Goal: Task Accomplishment & Management: Use online tool/utility

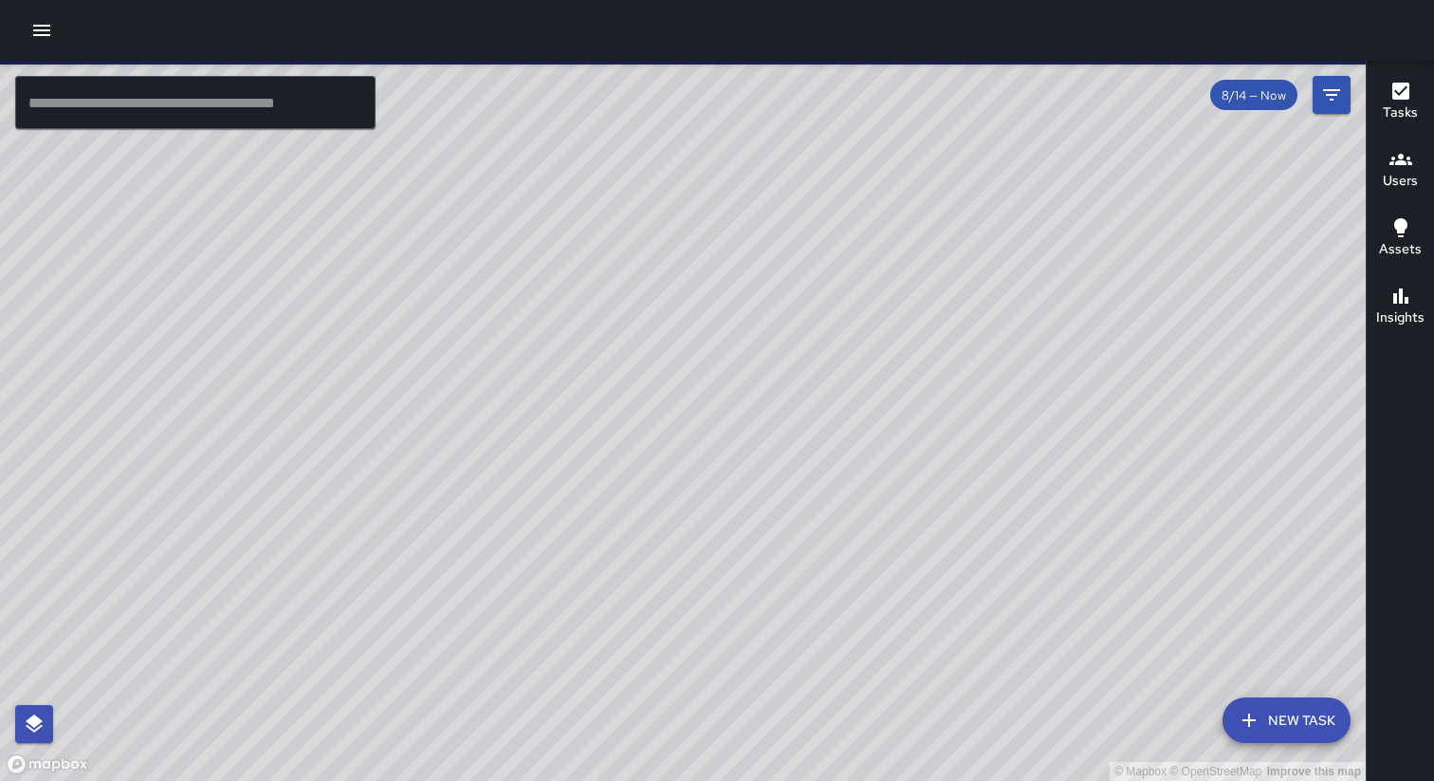
click at [38, 21] on icon "button" at bounding box center [41, 30] width 23 height 23
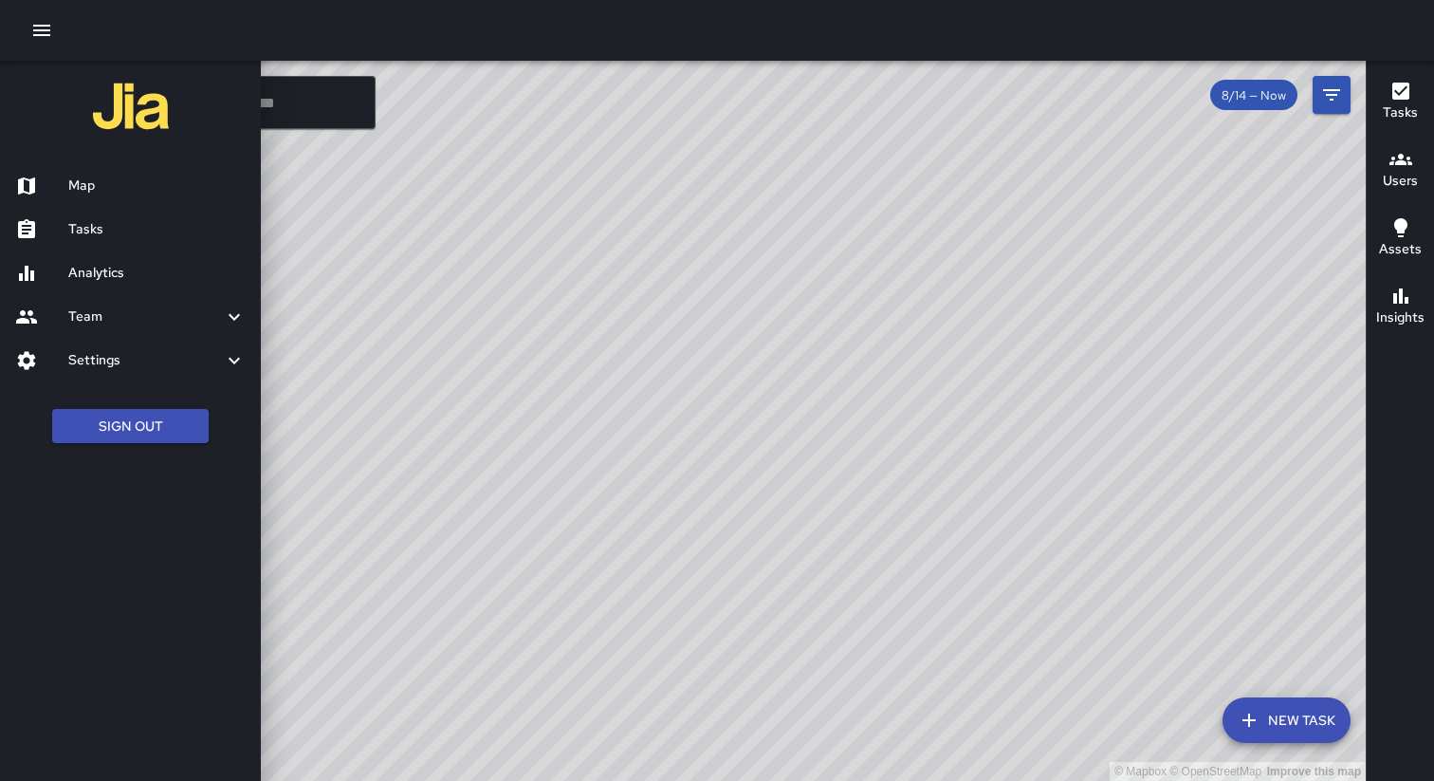
click at [94, 233] on h6 "Tasks" at bounding box center [156, 229] width 177 height 21
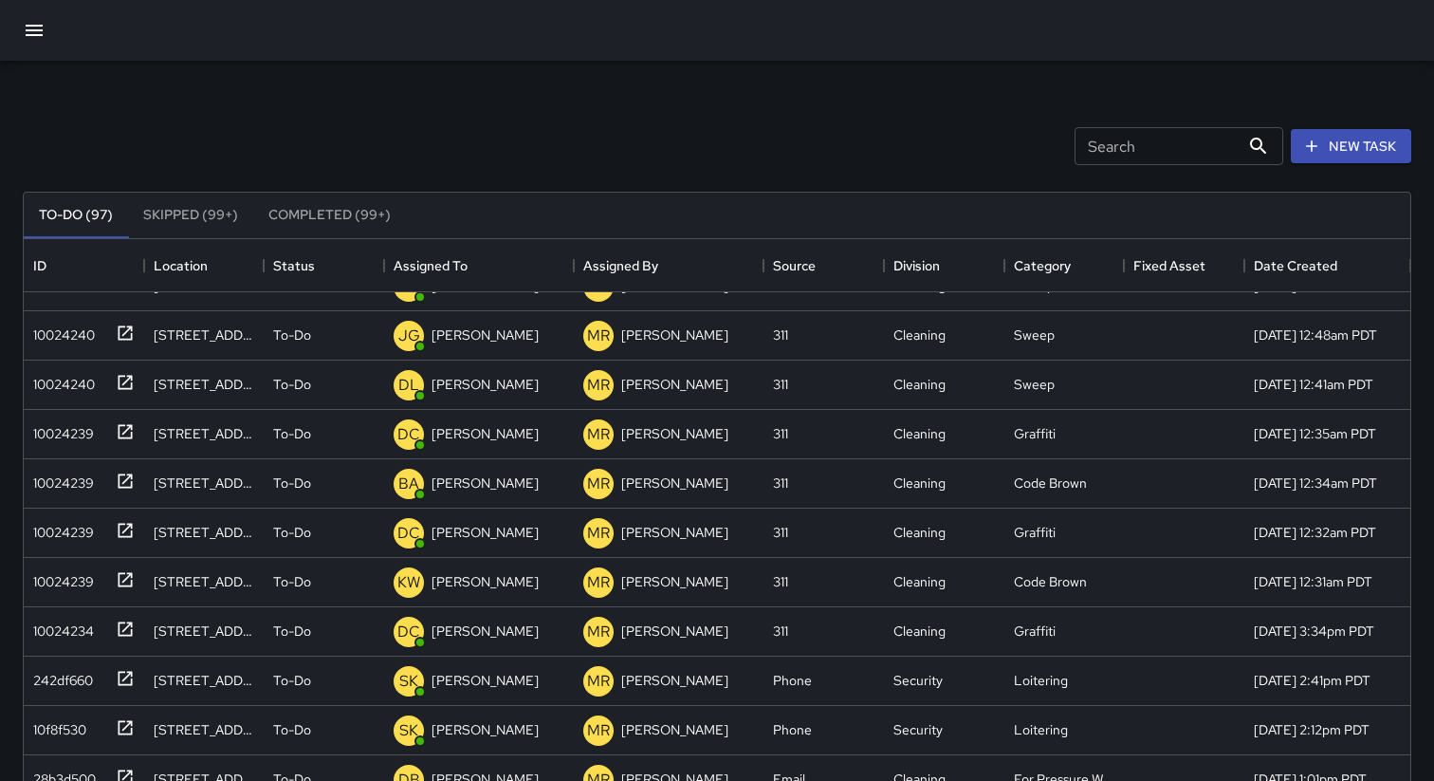
scroll to position [769, 0]
click at [62, 441] on div "10024239" at bounding box center [60, 430] width 68 height 27
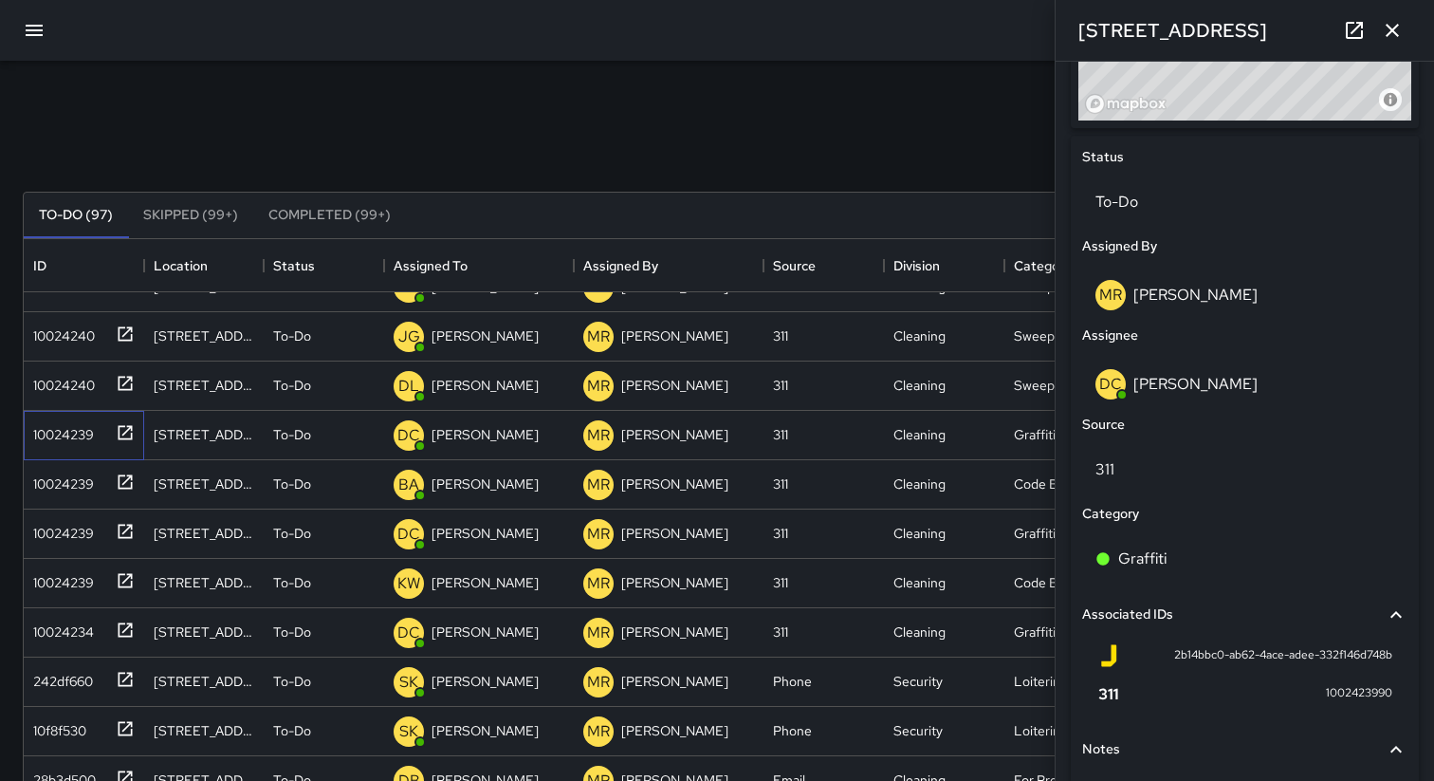
scroll to position [1009, 0]
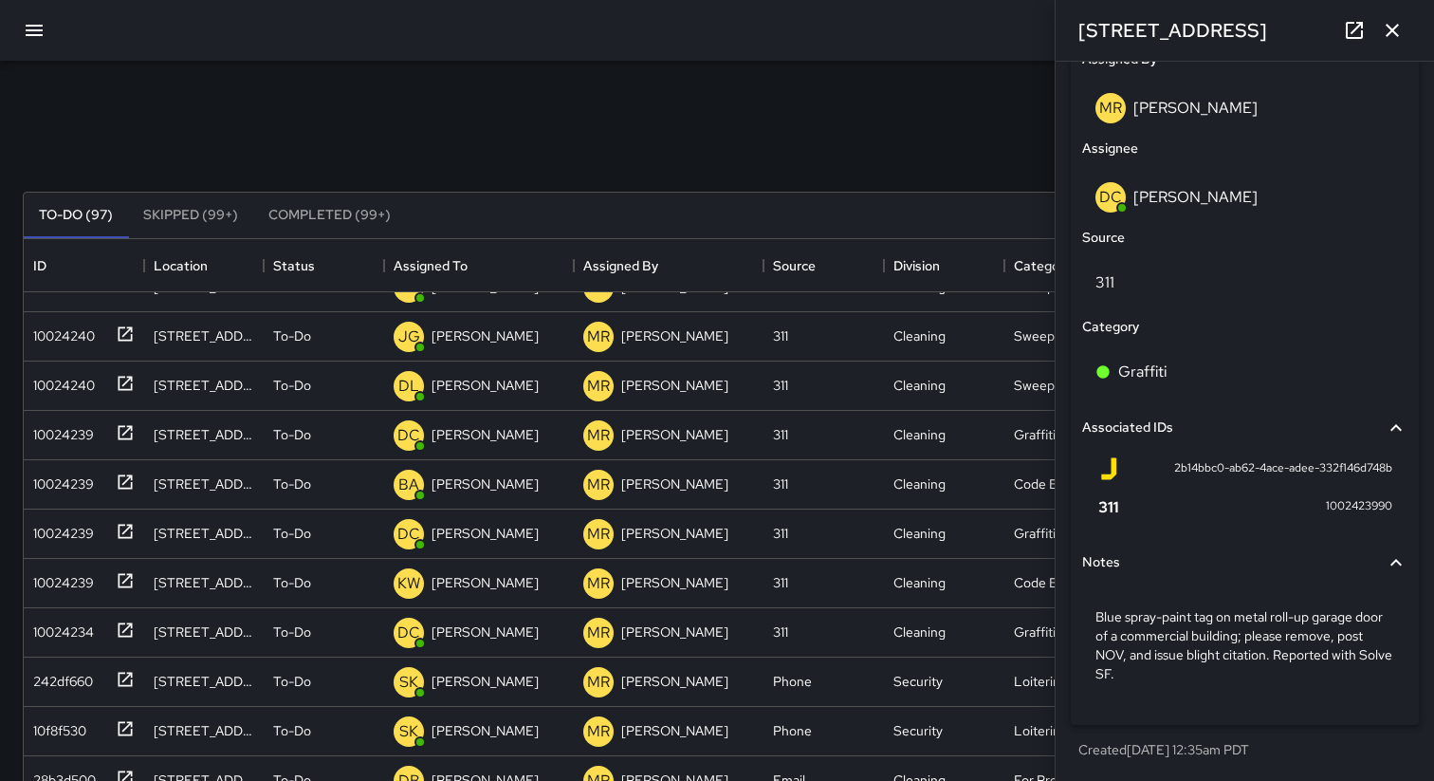
click at [1250, 466] on span "2b14bbc0-ab62-4ace-adee-332f146d748b" at bounding box center [1283, 468] width 218 height 19
copy div "2b14bbc0-ab62-4ace-adee-332f146d748b"
